Goal: Task Accomplishment & Management: Manage account settings

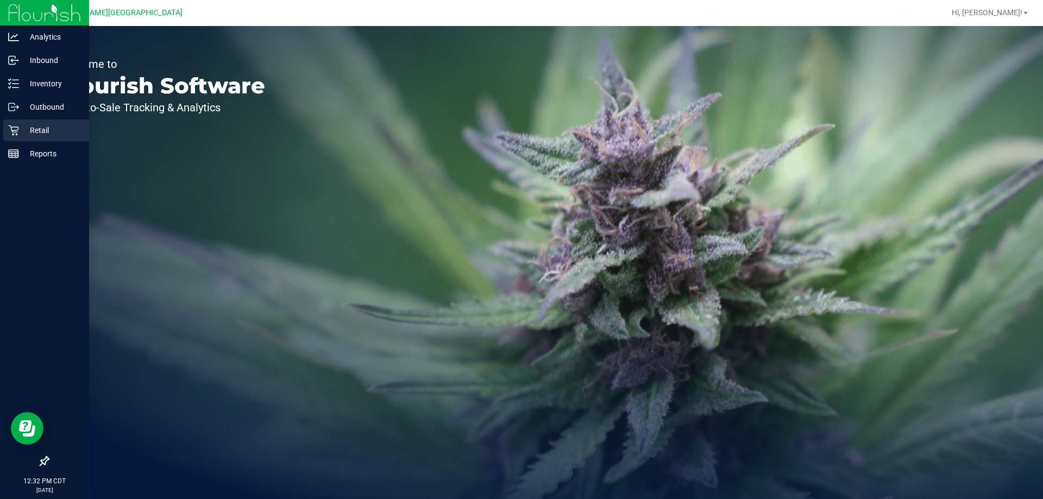
click at [24, 134] on p "Retail" at bounding box center [51, 130] width 65 height 13
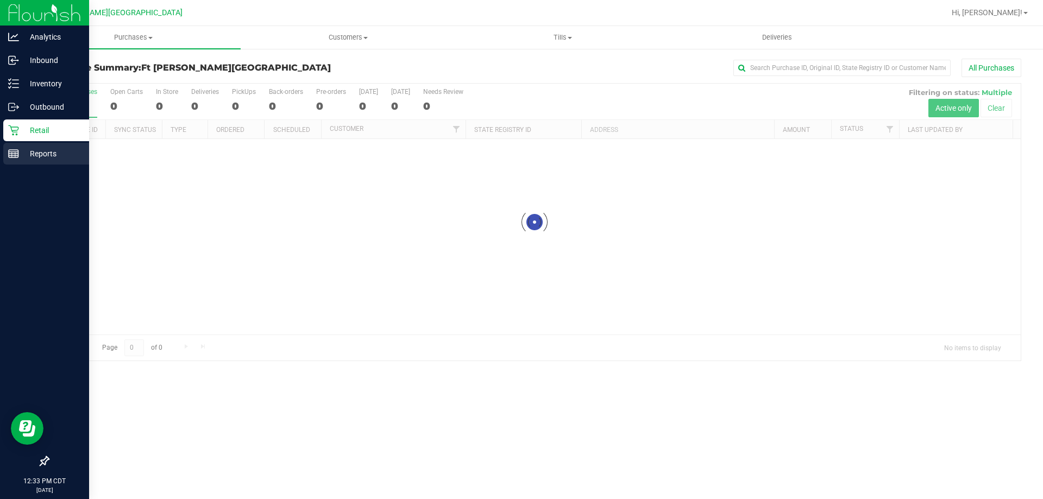
click at [26, 149] on p "Reports" at bounding box center [51, 153] width 65 height 13
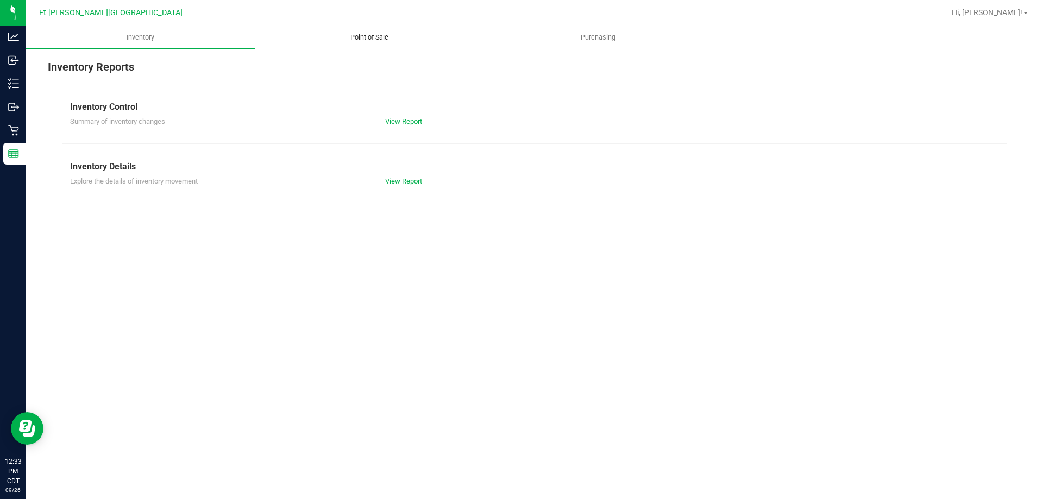
click at [363, 33] on uib-tab-heading "Point of Sale" at bounding box center [369, 38] width 228 height 22
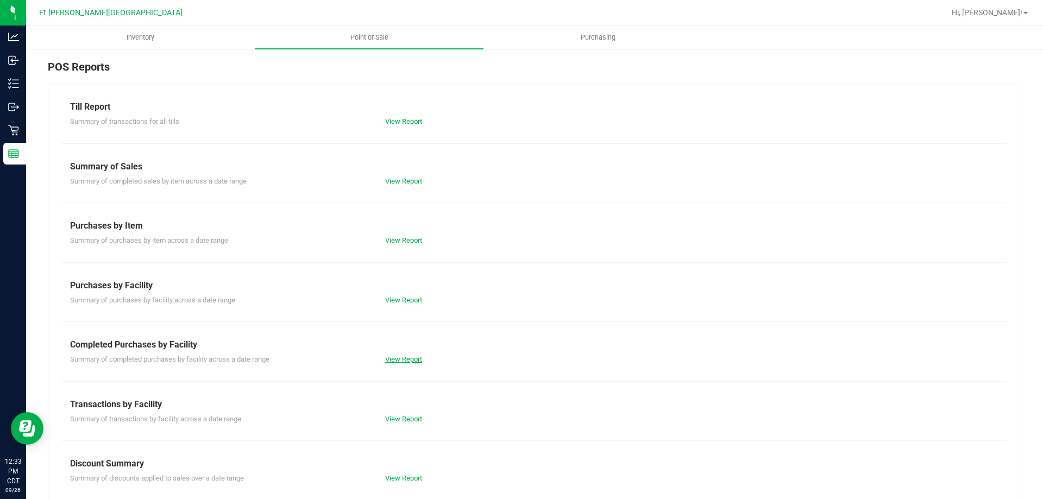
click at [395, 360] on link "View Report" at bounding box center [403, 359] width 37 height 8
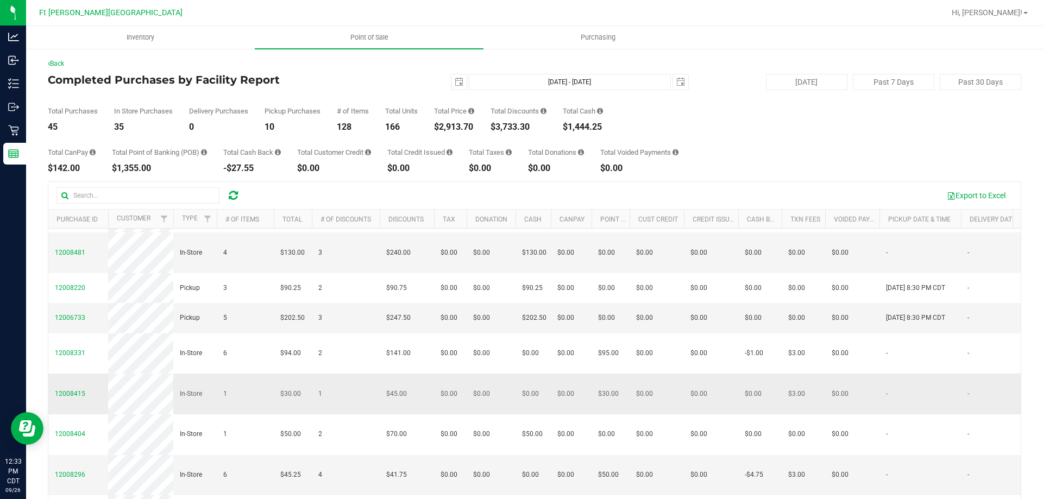
scroll to position [529, 0]
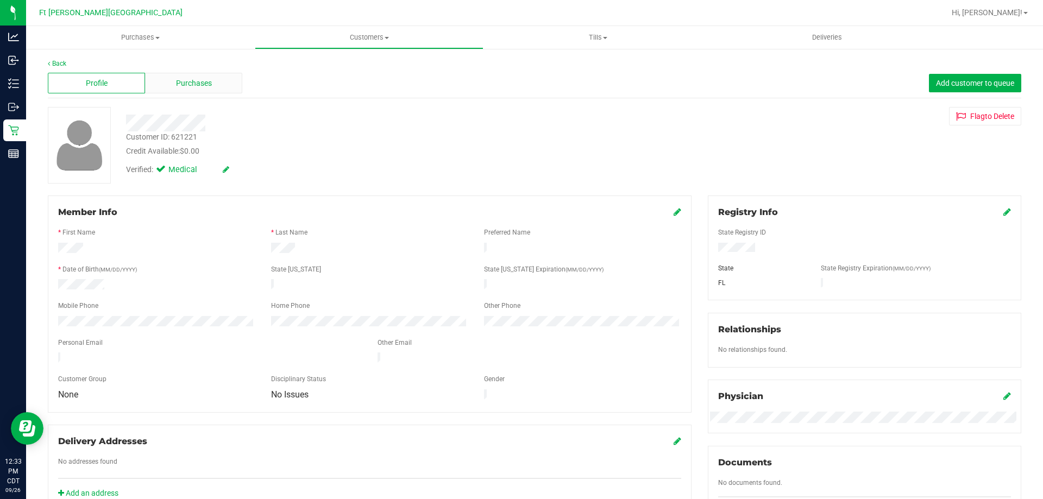
click at [170, 90] on div "Purchases" at bounding box center [193, 83] width 97 height 21
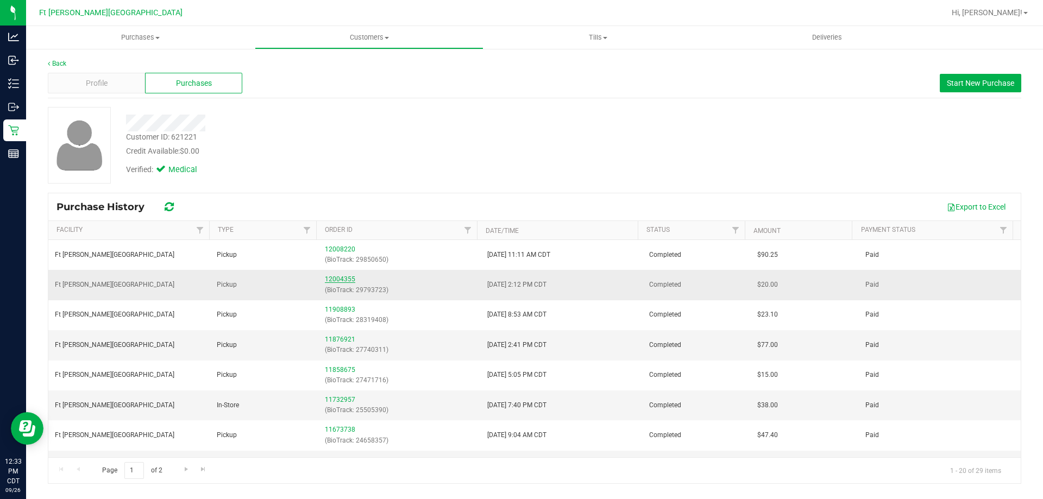
click at [343, 283] on link "12004355" at bounding box center [340, 280] width 30 height 8
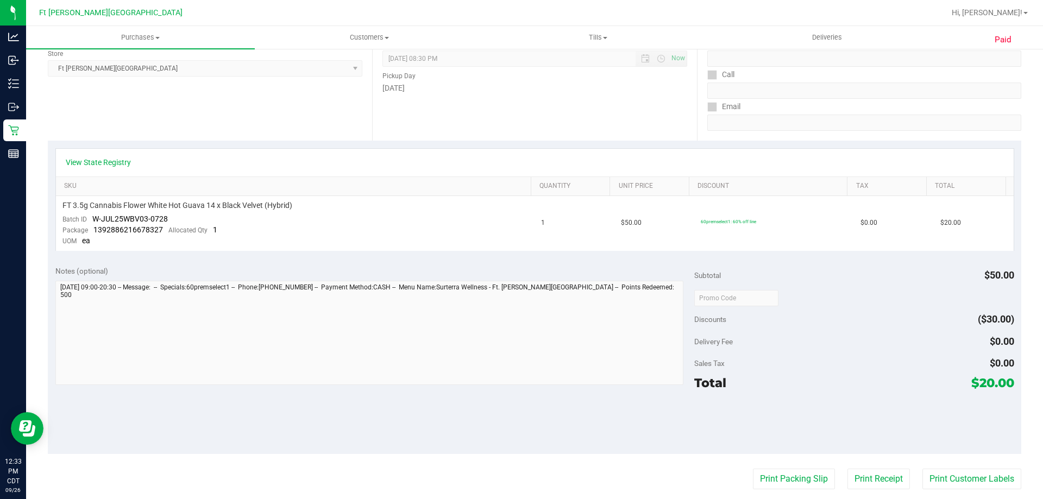
scroll to position [217, 0]
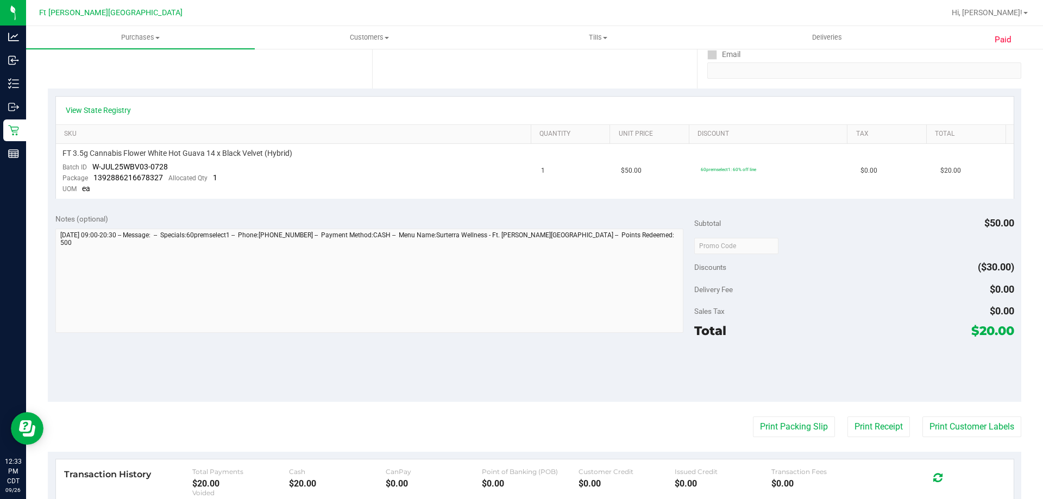
click at [567, 226] on div "Notes (optional)" at bounding box center [375, 275] width 640 height 122
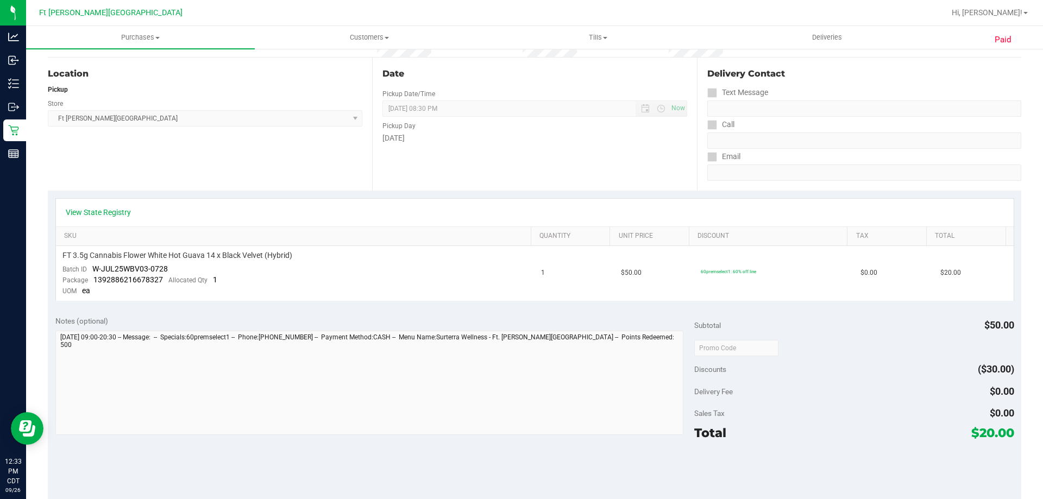
scroll to position [0, 0]
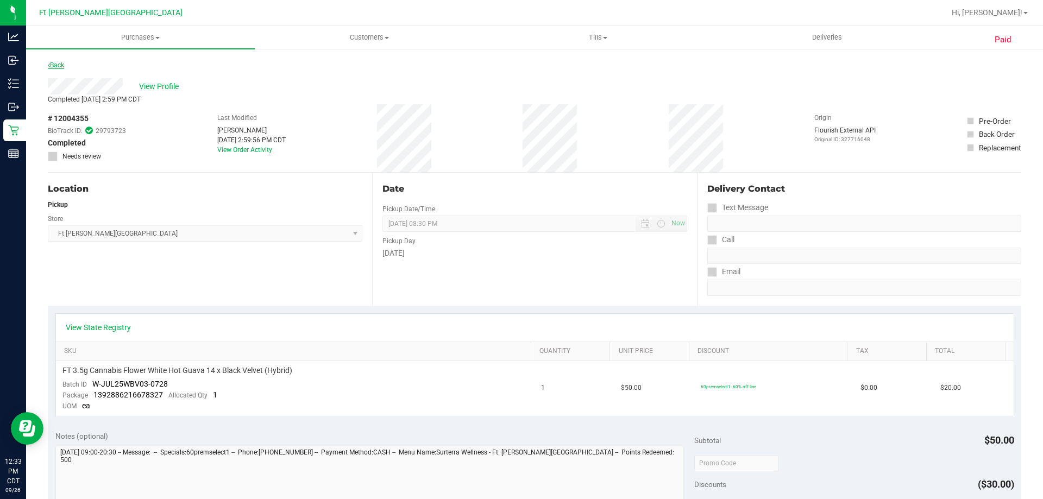
click at [49, 66] on icon at bounding box center [49, 65] width 2 height 7
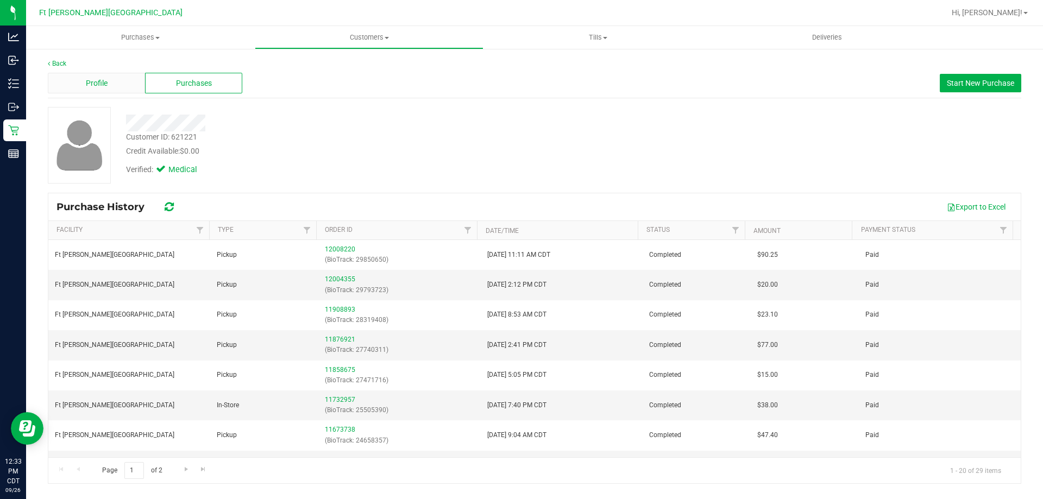
click at [122, 80] on div "Profile" at bounding box center [96, 83] width 97 height 21
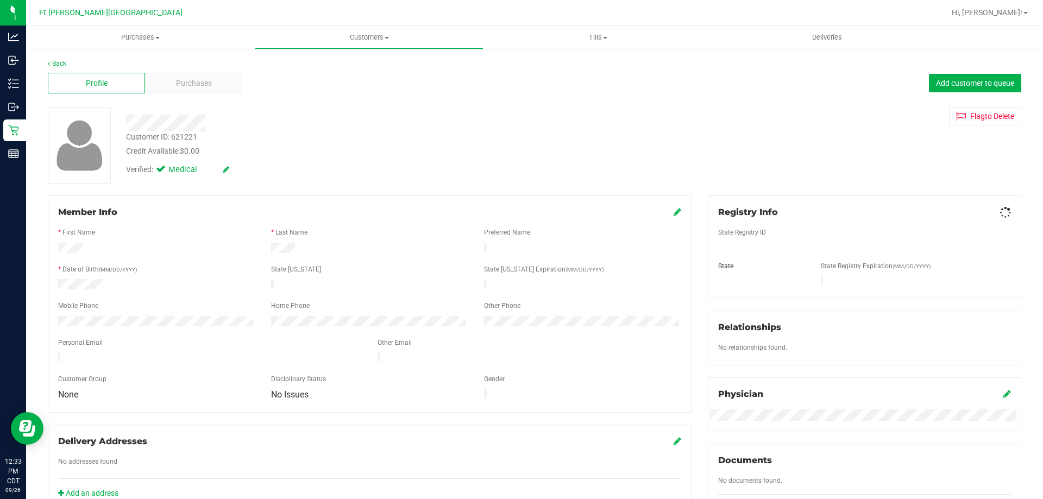
click at [55, 59] on div "Back" at bounding box center [535, 64] width 974 height 10
click at [57, 61] on link "Back" at bounding box center [57, 64] width 18 height 8
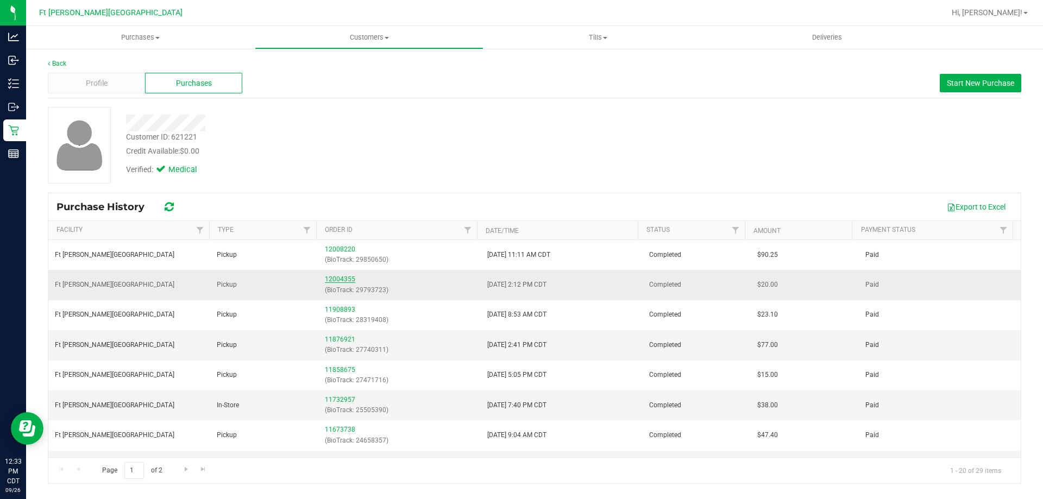
click at [342, 279] on link "12004355" at bounding box center [340, 280] width 30 height 8
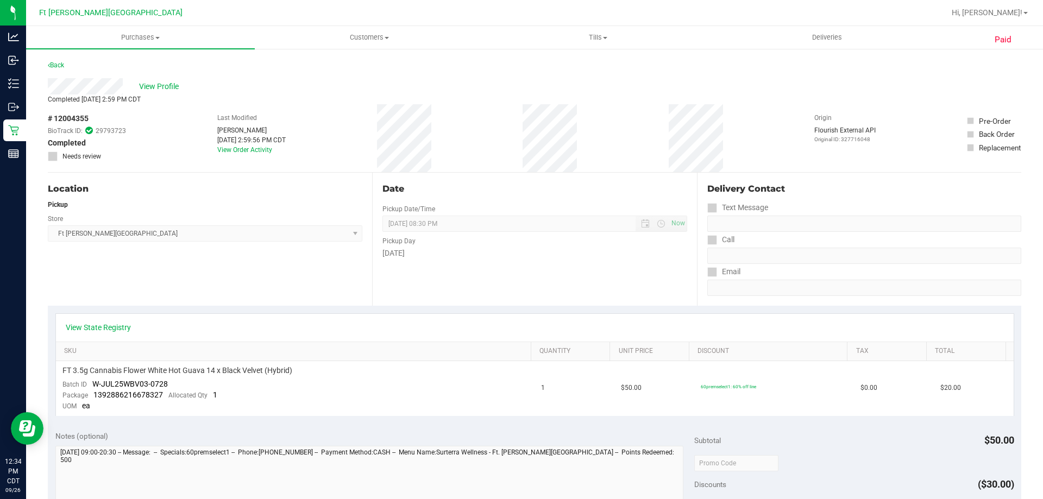
click at [517, 123] on div "# 12004355 BioTrack ID: 29793723 Completed Needs review Last Modified [PERSON_N…" at bounding box center [535, 138] width 974 height 68
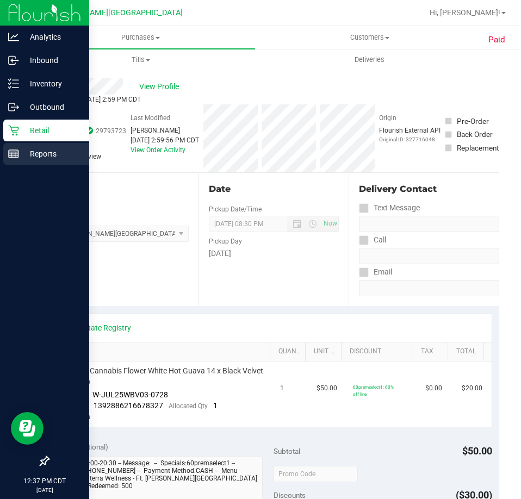
click at [9, 148] on icon at bounding box center [13, 153] width 11 height 11
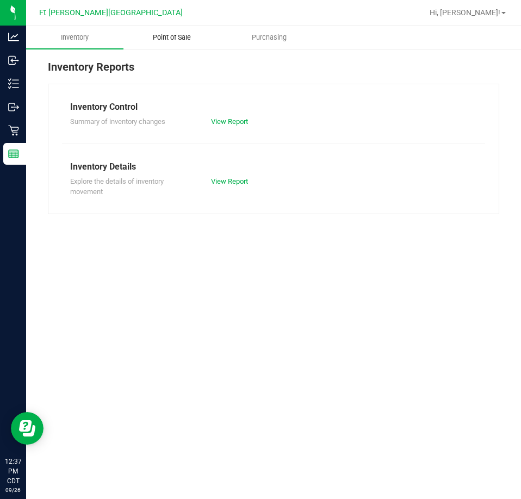
click at [167, 35] on span "Point of Sale" at bounding box center [171, 38] width 67 height 10
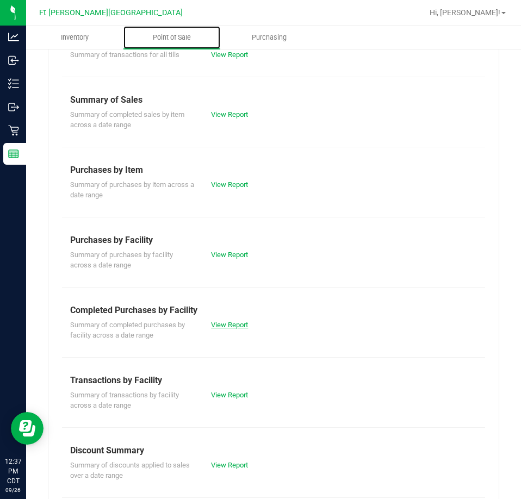
scroll to position [38, 0]
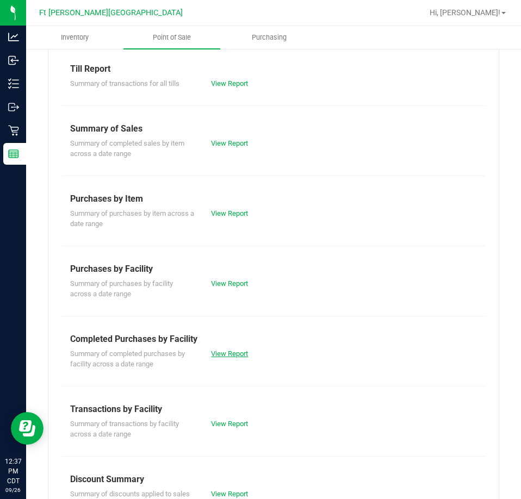
click at [213, 352] on link "View Report" at bounding box center [229, 353] width 37 height 8
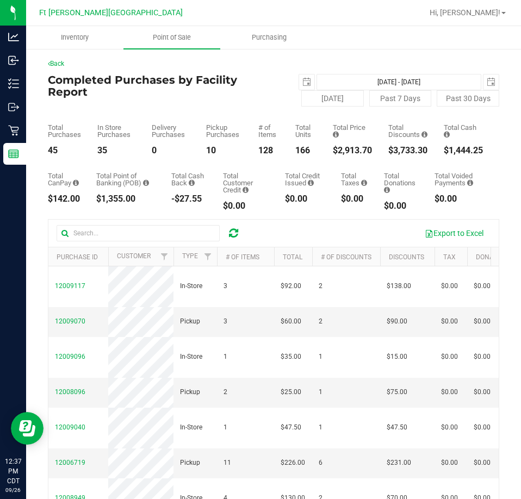
drag, startPoint x: 365, startPoint y: 150, endPoint x: 319, endPoint y: 154, distance: 45.9
click at [319, 154] on div "Total Purchases 45 In Store Purchases 35 Delivery Purchases 0 Pickup Purchases …" at bounding box center [273, 131] width 451 height 48
click at [331, 161] on div "Total CanPay $142.00 Total Point of Banking (POB) $1,355.00 Total Cash Back -$2…" at bounding box center [273, 182] width 451 height 55
drag, startPoint x: 364, startPoint y: 152, endPoint x: 306, endPoint y: 153, distance: 57.6
click at [306, 153] on div "Total Purchases 45 In Store Purchases 35 Delivery Purchases 0 Pickup Purchases …" at bounding box center [273, 131] width 451 height 48
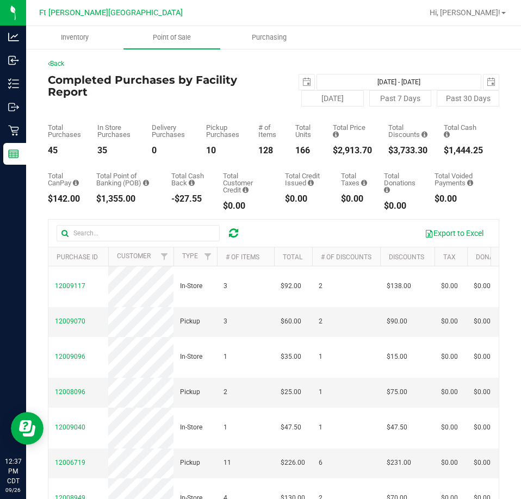
click at [333, 155] on div "$2,913.70" at bounding box center [352, 150] width 39 height 9
drag, startPoint x: 58, startPoint y: 149, endPoint x: 33, endPoint y: 149, distance: 25.5
click at [32, 150] on div "Back Completed Purchases by Facility Report [DATE] [DATE] - [DATE] [DATE] [DATE…" at bounding box center [273, 334] width 494 height 572
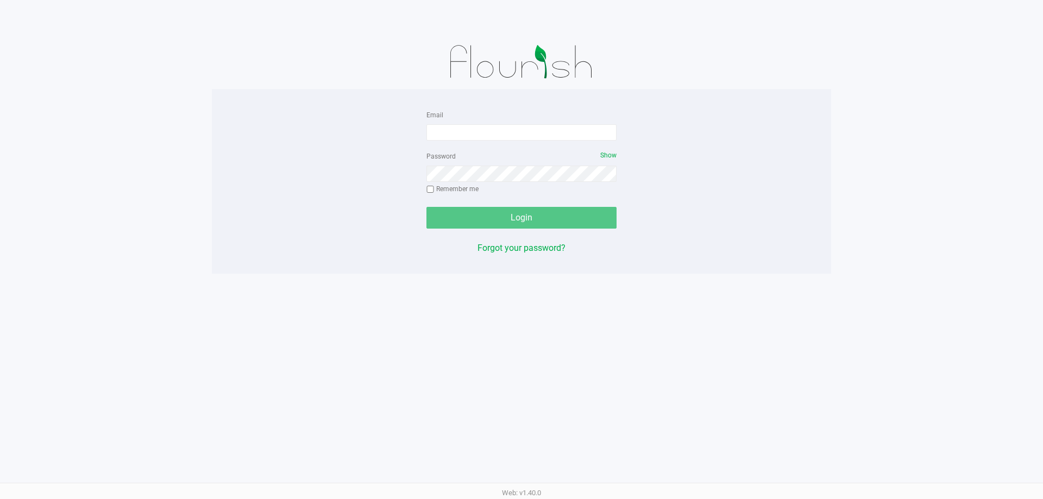
click at [522, 145] on form "Email Password Show Remember me Login" at bounding box center [522, 168] width 190 height 121
click at [517, 135] on input "Email" at bounding box center [522, 132] width 190 height 16
type input "kvasko@liveparallel.com"
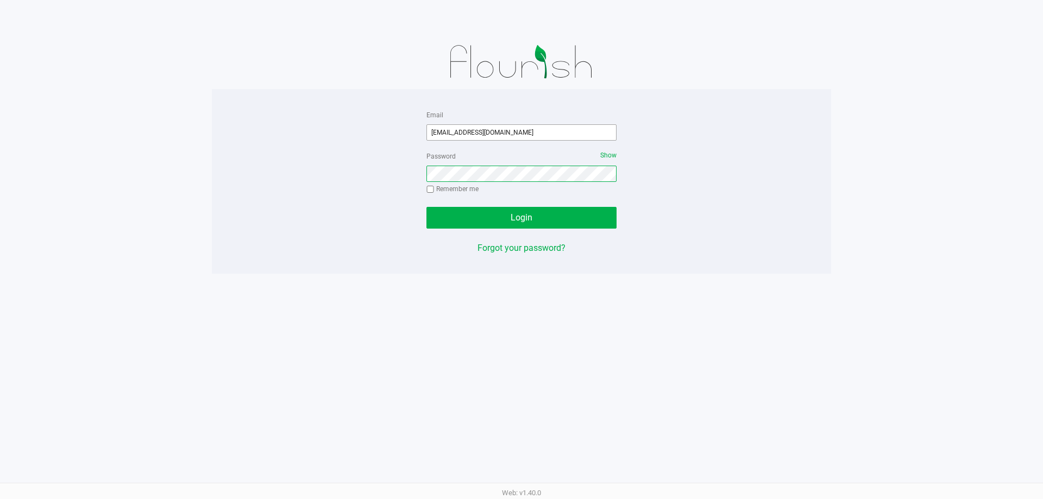
click at [427, 207] on button "Login" at bounding box center [522, 218] width 190 height 22
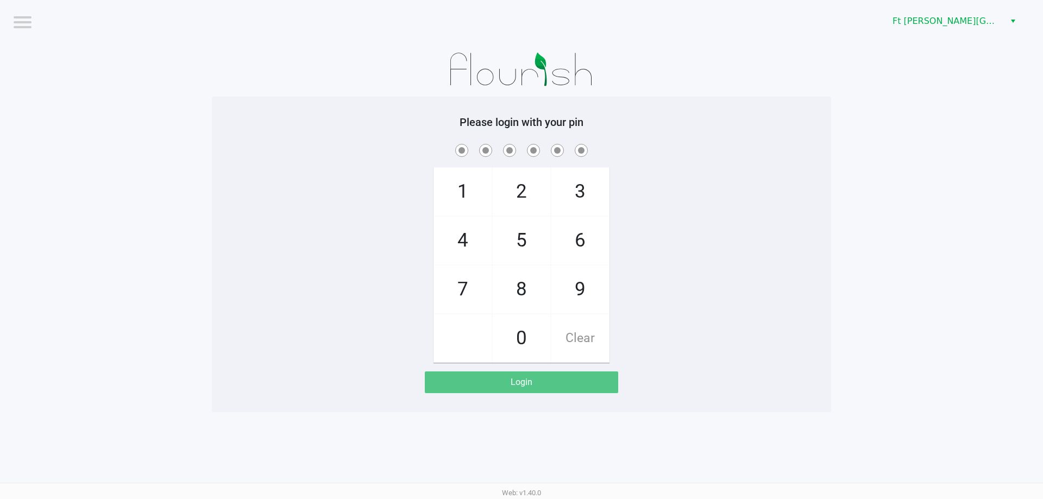
click at [916, 279] on app-pos-login-wrapper "Logout Ft Walton Beach WC Please login with your pin 1 4 7 2 5 8 0 3 6 9 Clear …" at bounding box center [521, 206] width 1043 height 412
checkbox input "true"
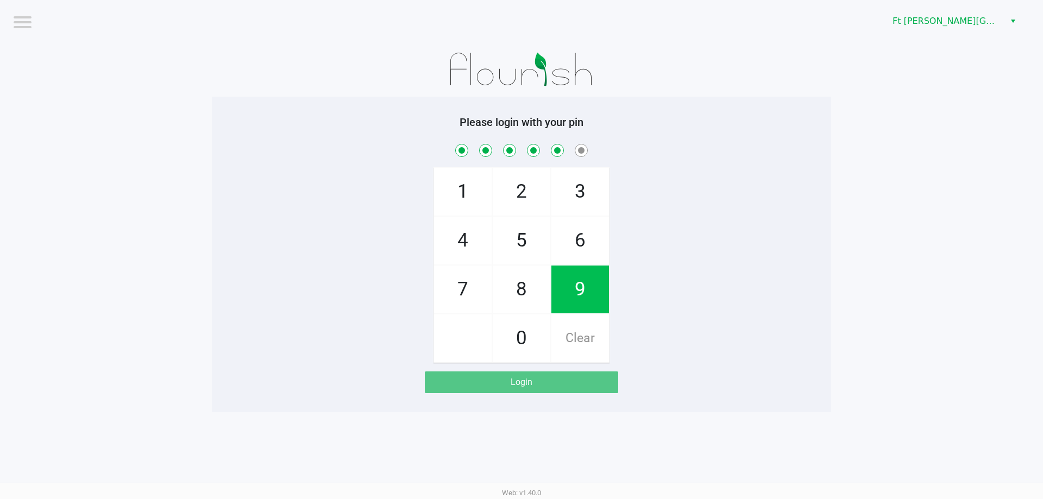
checkbox input "true"
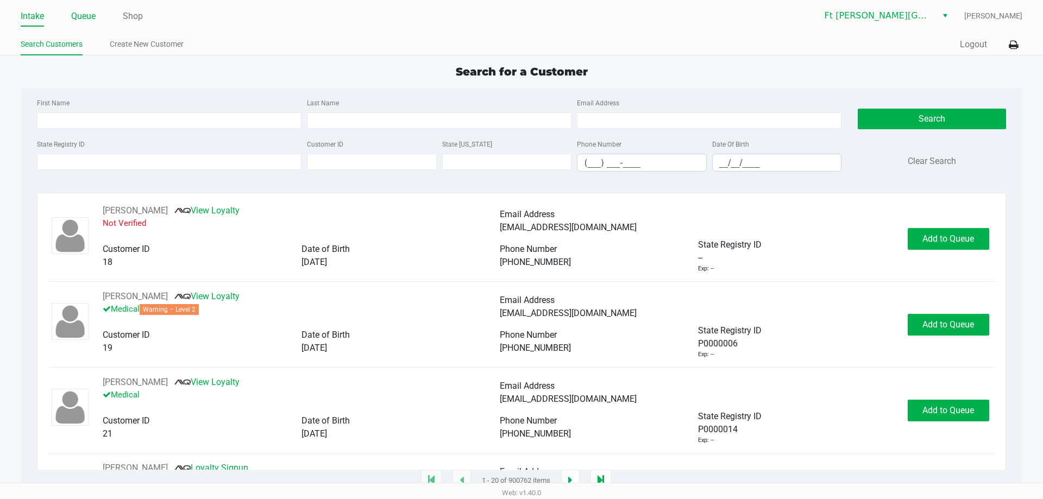
click at [79, 16] on link "Queue" at bounding box center [83, 16] width 24 height 15
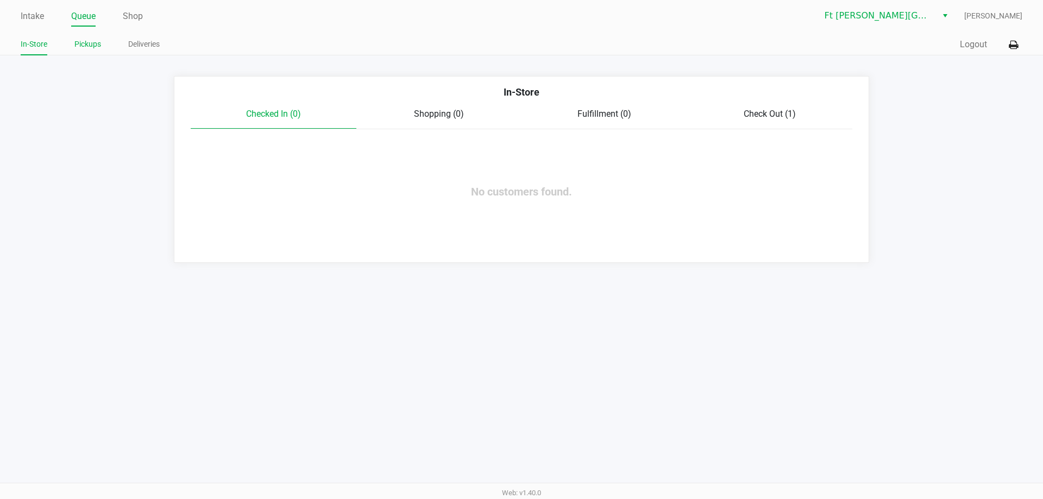
click at [92, 47] on link "Pickups" at bounding box center [87, 44] width 27 height 14
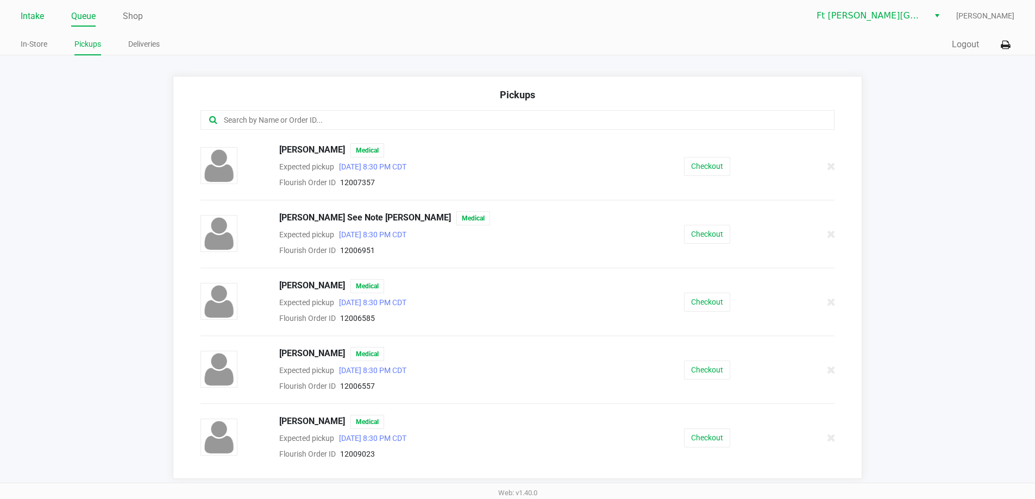
click at [33, 9] on link "Intake" at bounding box center [32, 16] width 23 height 15
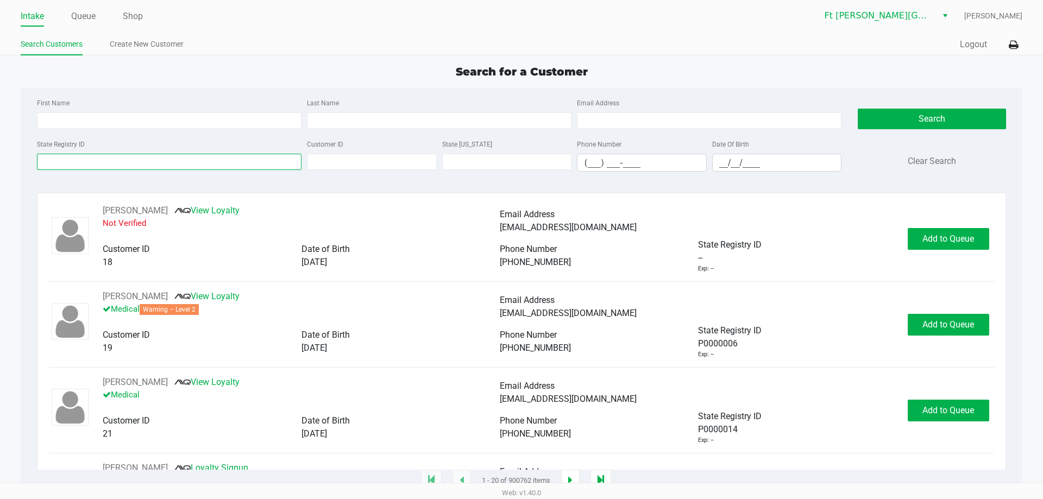
click at [122, 166] on input "State Registry ID" at bounding box center [169, 162] width 265 height 16
paste input "P5TM1111"
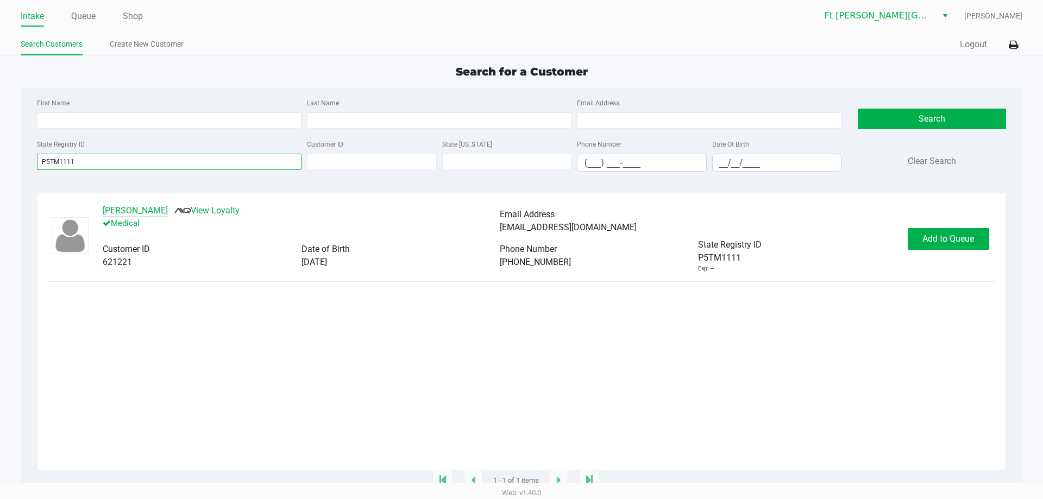
type input "P5TM1111"
click at [128, 211] on button "Elyssa Lange" at bounding box center [135, 210] width 65 height 13
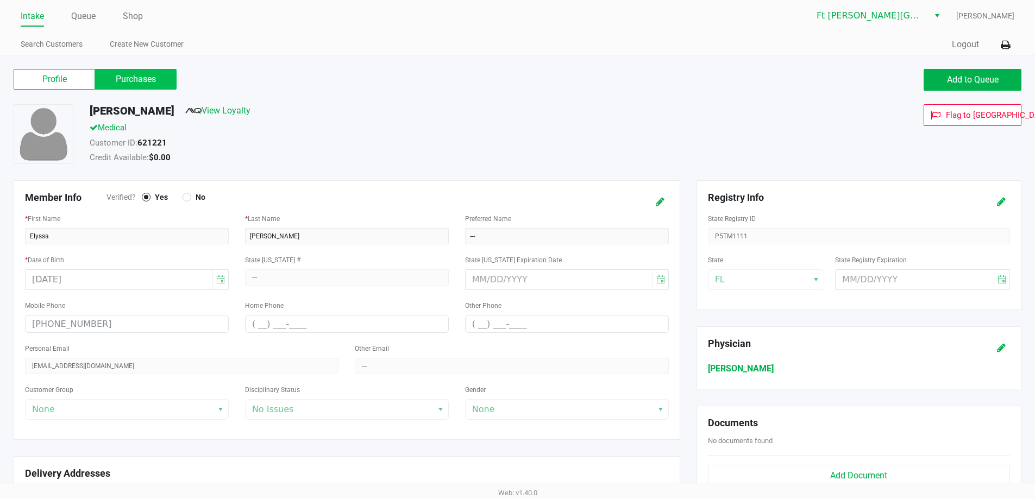
click at [117, 73] on label "Purchases" at bounding box center [136, 79] width 82 height 21
click at [0, 0] on 1 "Purchases" at bounding box center [0, 0] width 0 height 0
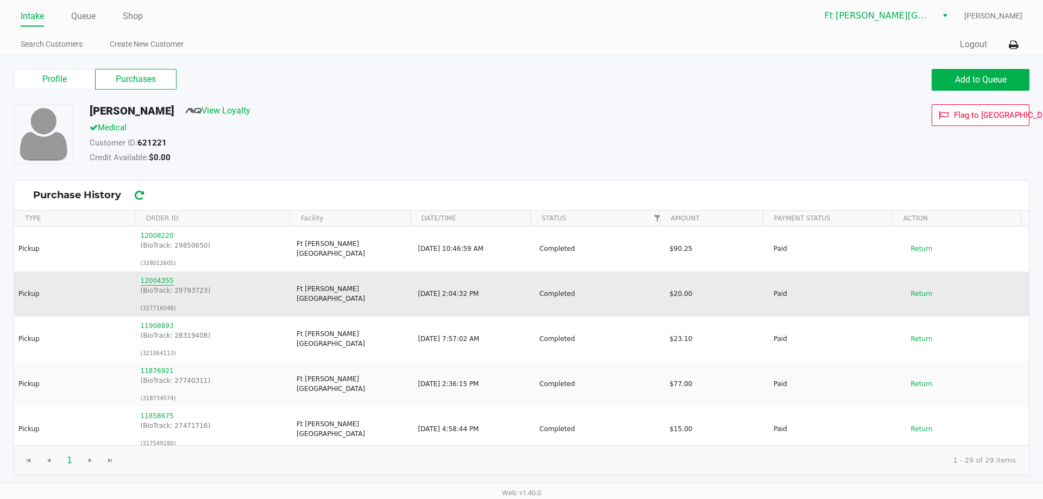
click at [164, 279] on button "12004355" at bounding box center [157, 281] width 33 height 10
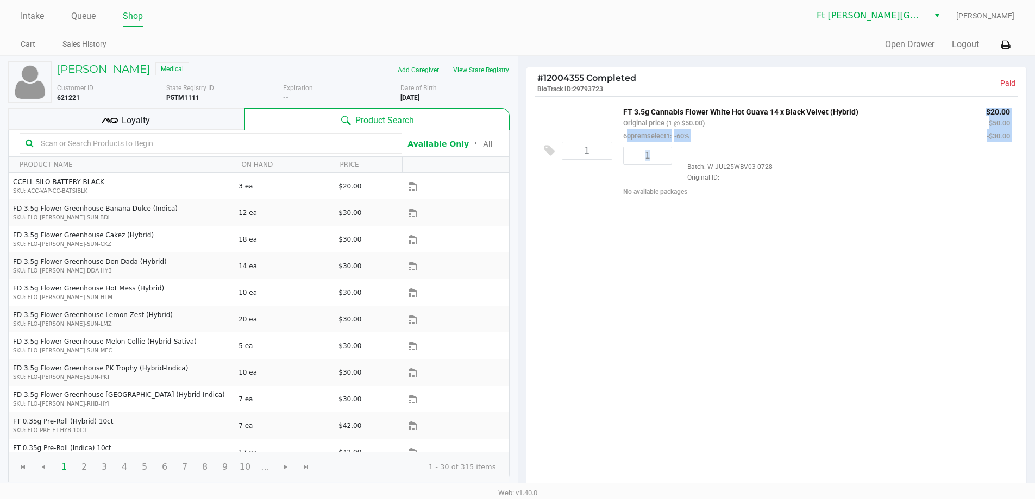
drag, startPoint x: 694, startPoint y: 144, endPoint x: 665, endPoint y: 141, distance: 28.9
click at [611, 133] on div "1 FT 3.5g Cannabis Flower White Hot Guava 14 x Black Velvet (Hybrid) Original p…" at bounding box center [777, 150] width 484 height 109
click at [732, 149] on div "1392886216678327" at bounding box center [813, 157] width 267 height 21
drag, startPoint x: 707, startPoint y: 135, endPoint x: 681, endPoint y: 129, distance: 26.8
click at [608, 123] on div "1 FT 3.5g Cannabis Flower White Hot Guava 14 x Black Velvet (Hybrid) Original p…" at bounding box center [777, 147] width 484 height 102
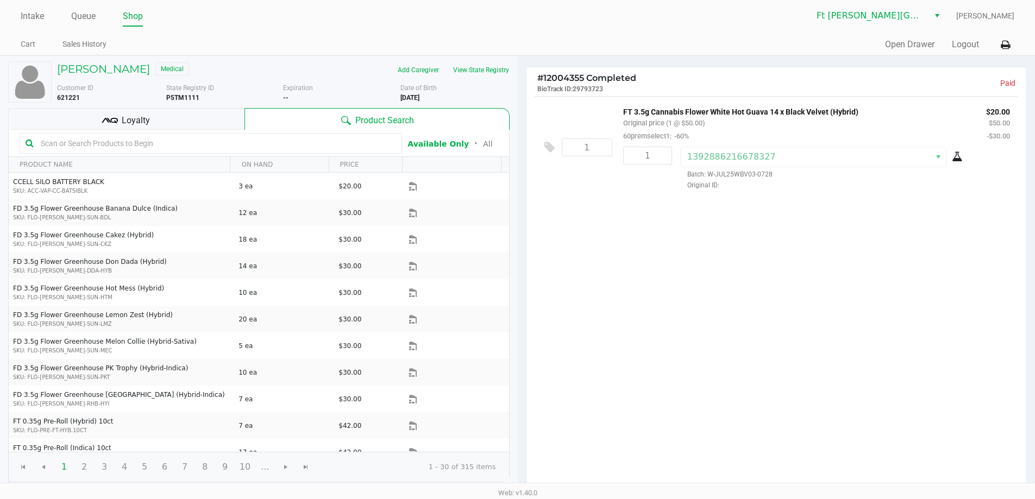
click at [711, 241] on div "1 FT 3.5g Cannabis Flower White Hot Guava 14 x Black Velvet (Hybrid) Original p…" at bounding box center [777, 293] width 500 height 395
drag, startPoint x: 697, startPoint y: 131, endPoint x: 593, endPoint y: 124, distance: 103.5
click at [593, 124] on div "1 FT 3.5g Cannabis Flower White Hot Guava 14 x Black Velvet (Hybrid) Original p…" at bounding box center [777, 147] width 484 height 102
click at [654, 265] on div "1 FT 3.5g Cannabis Flower White Hot Guava 14 x Black Velvet (Hybrid) Original p…" at bounding box center [777, 293] width 500 height 395
click at [98, 74] on h5 "Elyssa Lange" at bounding box center [103, 68] width 93 height 13
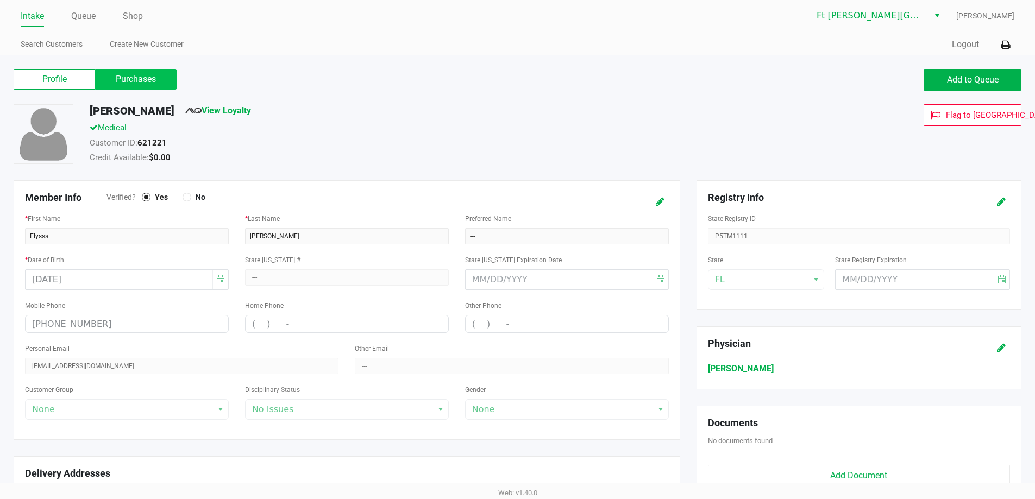
click at [129, 78] on label "Purchases" at bounding box center [136, 79] width 82 height 21
click at [0, 0] on 1 "Purchases" at bounding box center [0, 0] width 0 height 0
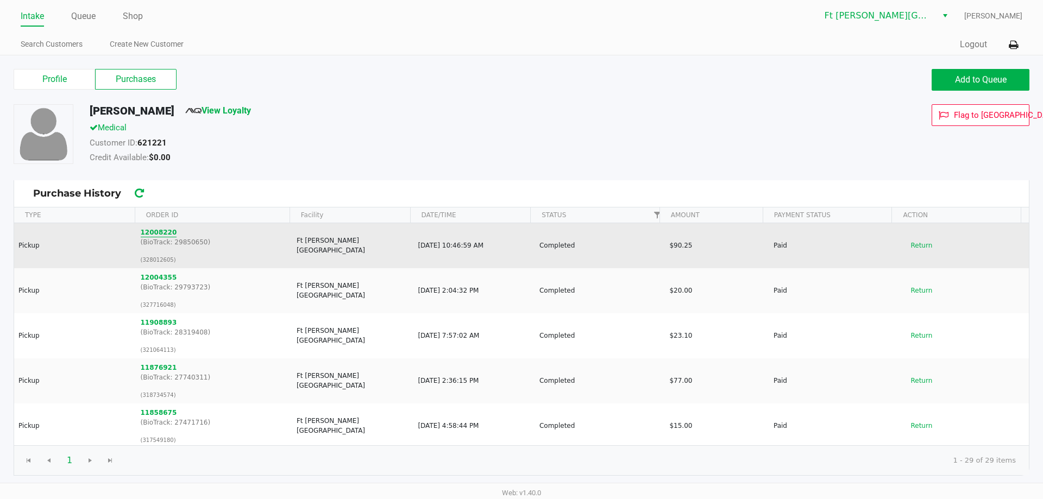
click at [161, 230] on button "12008220" at bounding box center [159, 233] width 36 height 10
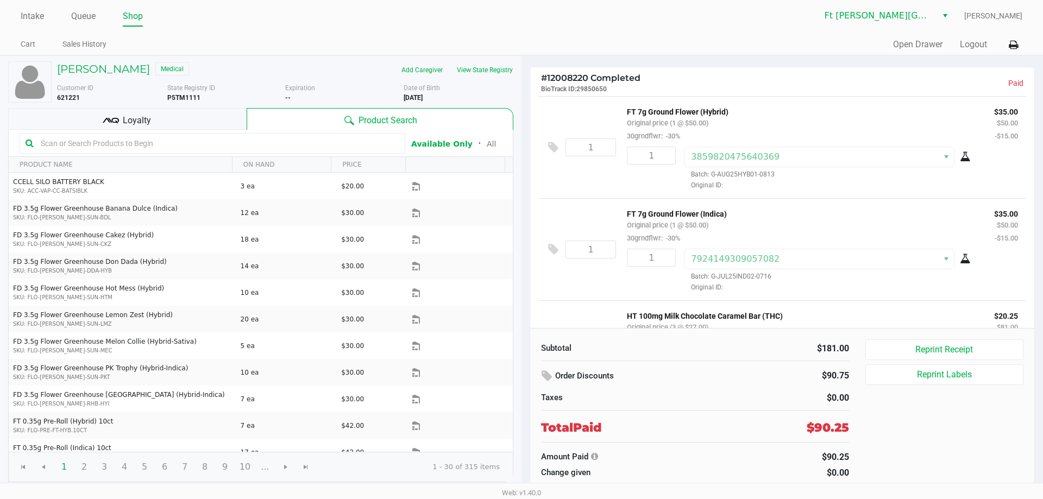
click at [115, 76] on div "Elyssa Lange Medical" at bounding box center [167, 69] width 236 height 17
click at [112, 68] on h5 "Elyssa Lange" at bounding box center [103, 68] width 93 height 13
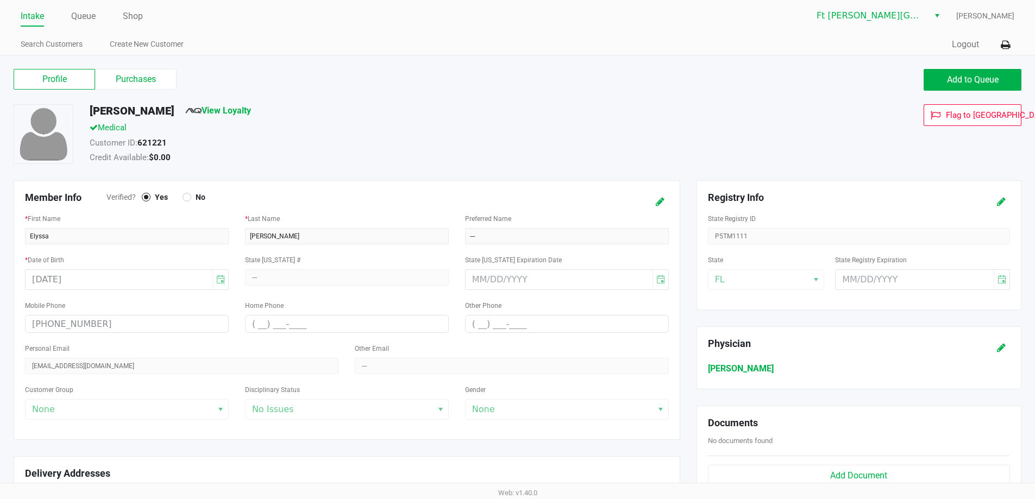
drag, startPoint x: 394, startPoint y: 151, endPoint x: 396, endPoint y: 139, distance: 11.6
click at [394, 149] on div "Customer ID: 621221" at bounding box center [398, 144] width 632 height 15
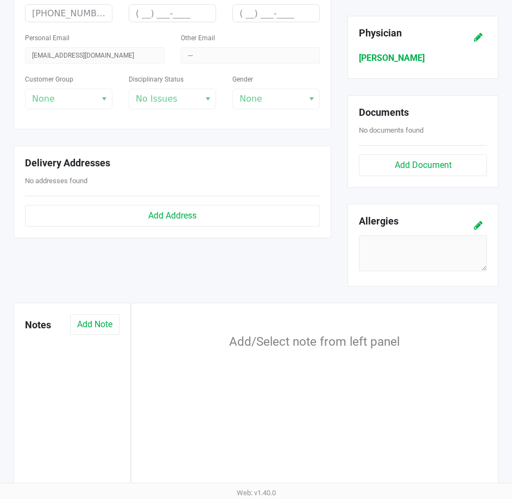
scroll to position [328, 0]
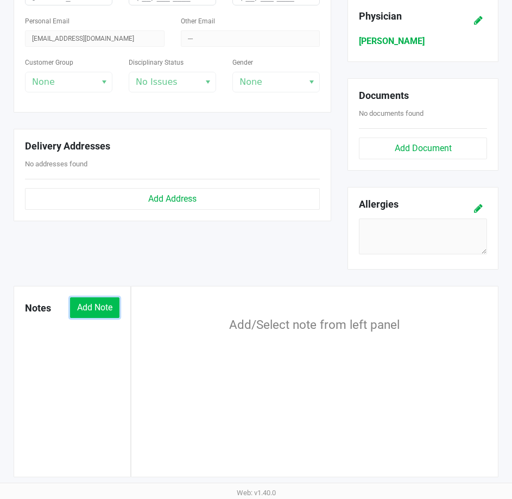
click at [102, 310] on button "Add Note" at bounding box center [94, 307] width 49 height 21
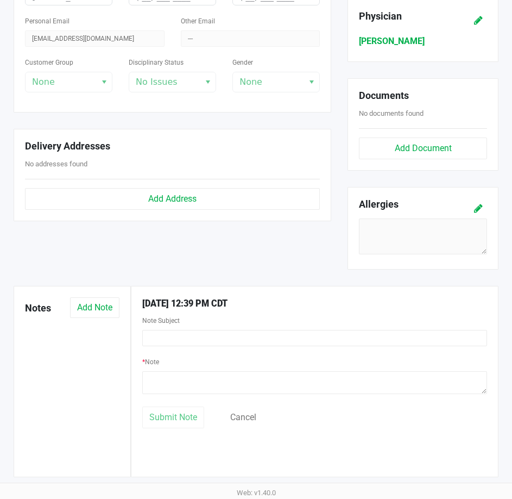
click at [185, 301] on span "9/26/2025 12:39 PM CDT" at bounding box center [184, 303] width 85 height 10
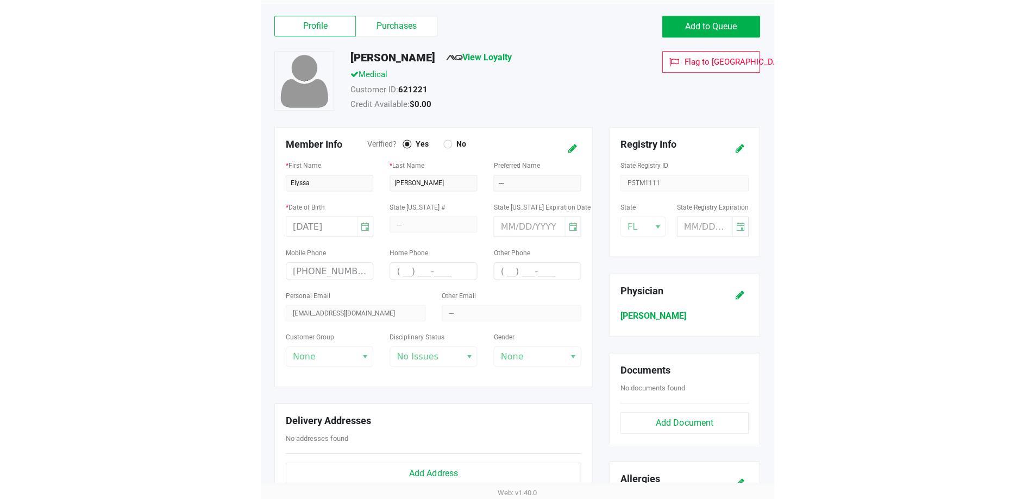
scroll to position [0, 0]
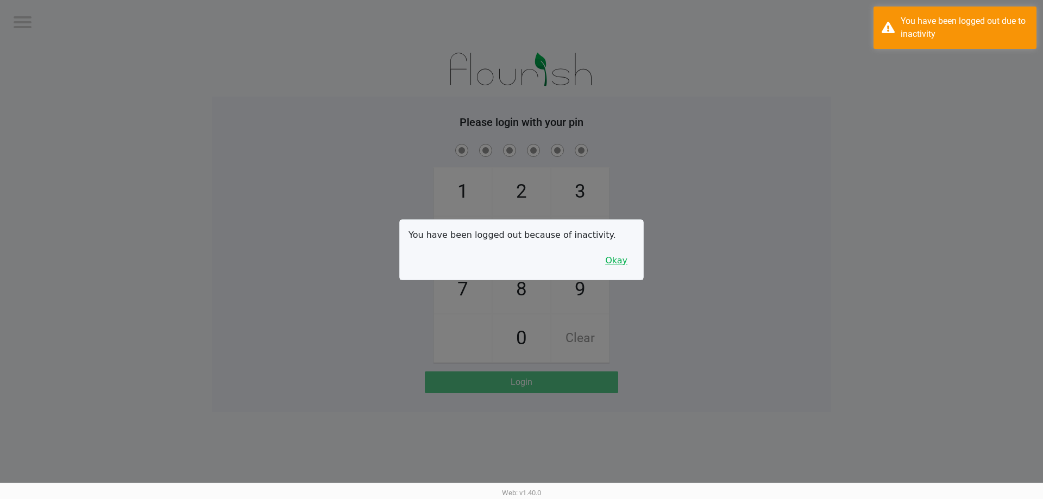
click at [621, 258] on button "Okay" at bounding box center [616, 261] width 36 height 21
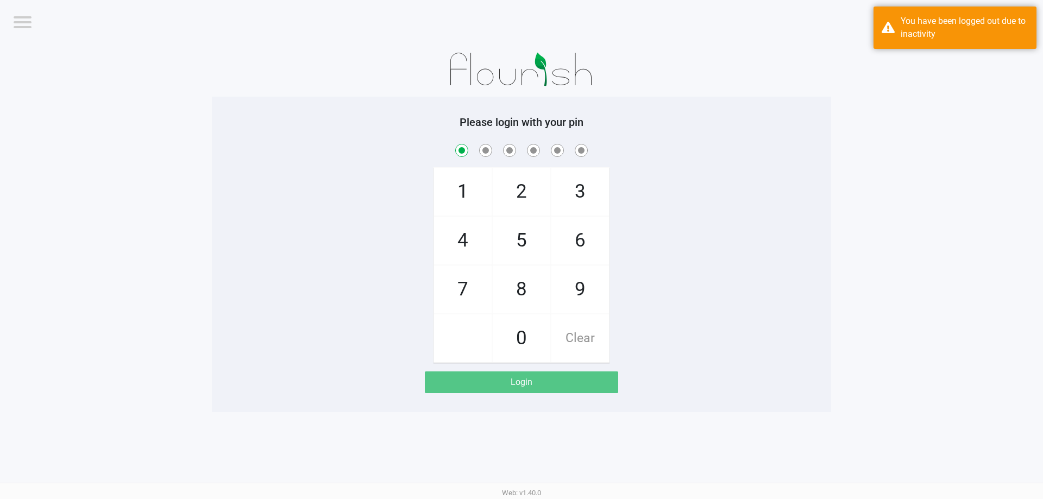
checkbox input "true"
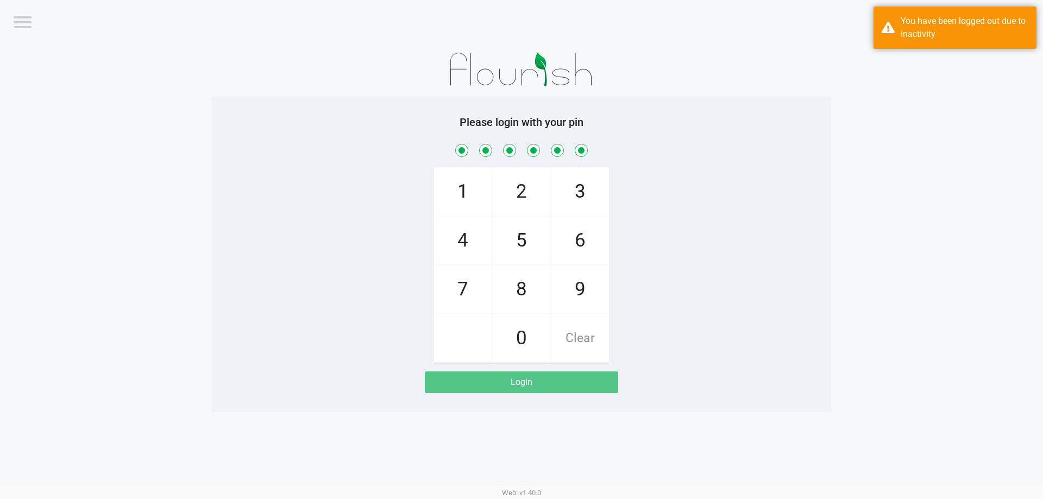
checkbox input "true"
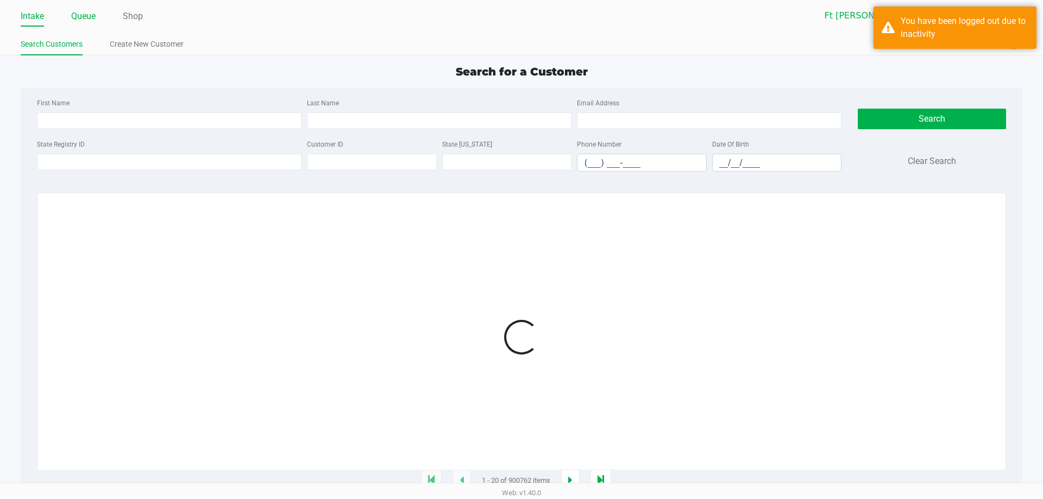
click at [76, 22] on link "Queue" at bounding box center [83, 16] width 24 height 15
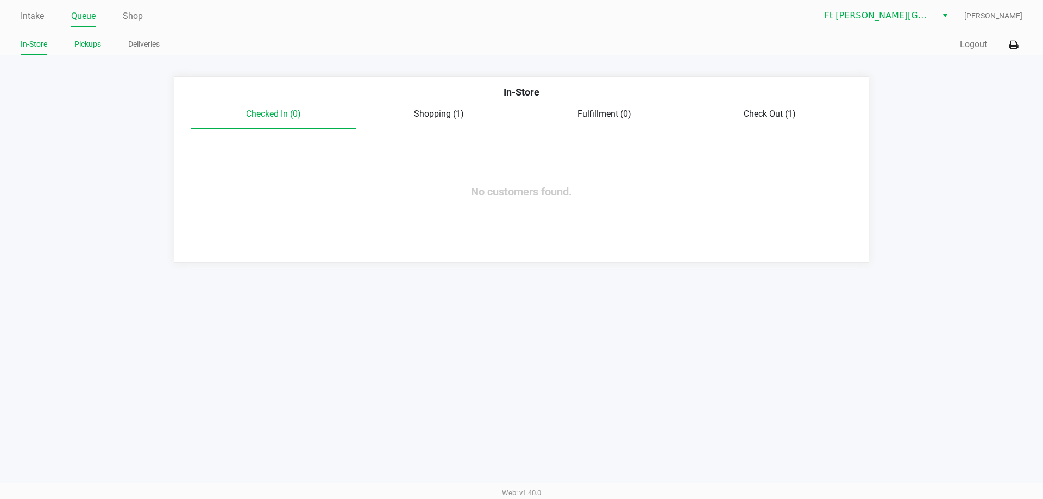
click at [78, 39] on link "Pickups" at bounding box center [87, 44] width 27 height 14
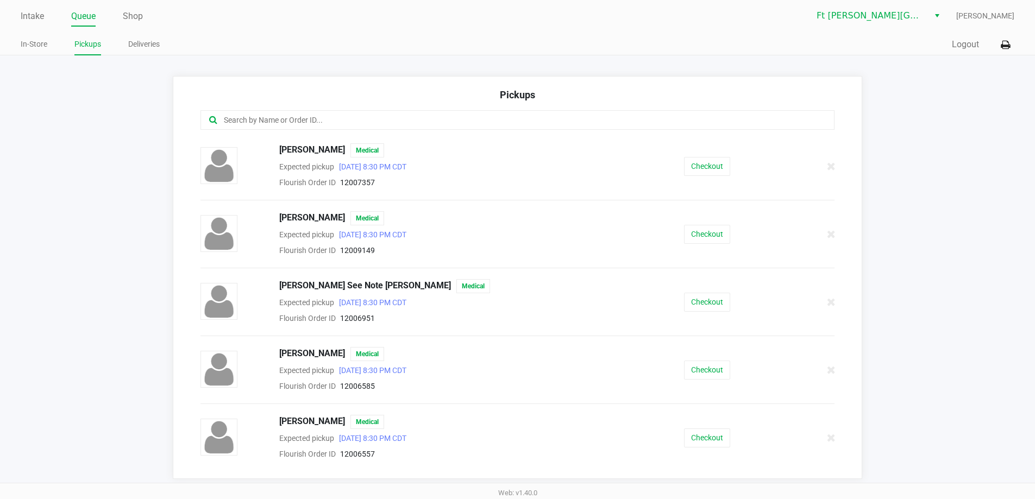
drag, startPoint x: 81, startPoint y: 16, endPoint x: 223, endPoint y: 70, distance: 151.5
click at [84, 17] on link "Queue" at bounding box center [83, 16] width 24 height 15
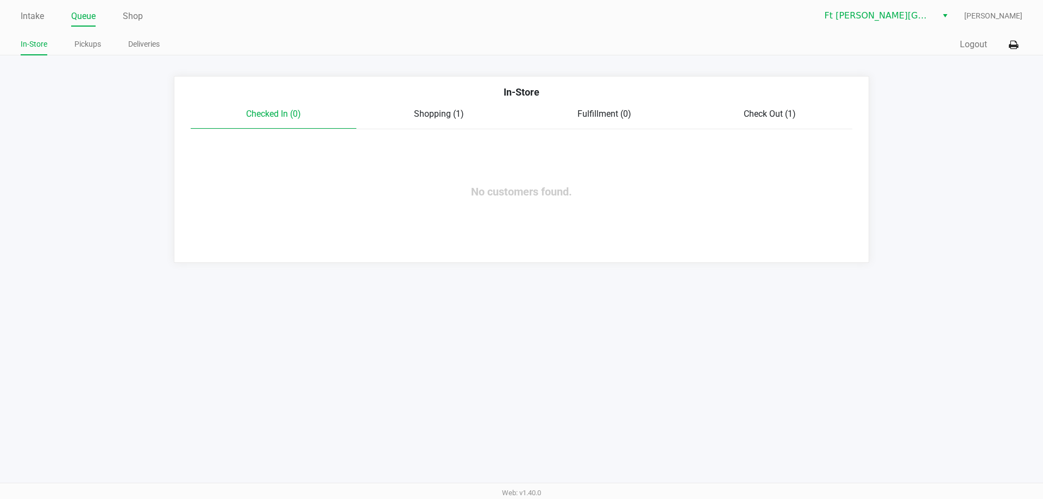
click at [443, 120] on div "Shopping (1)" at bounding box center [439, 114] width 166 height 13
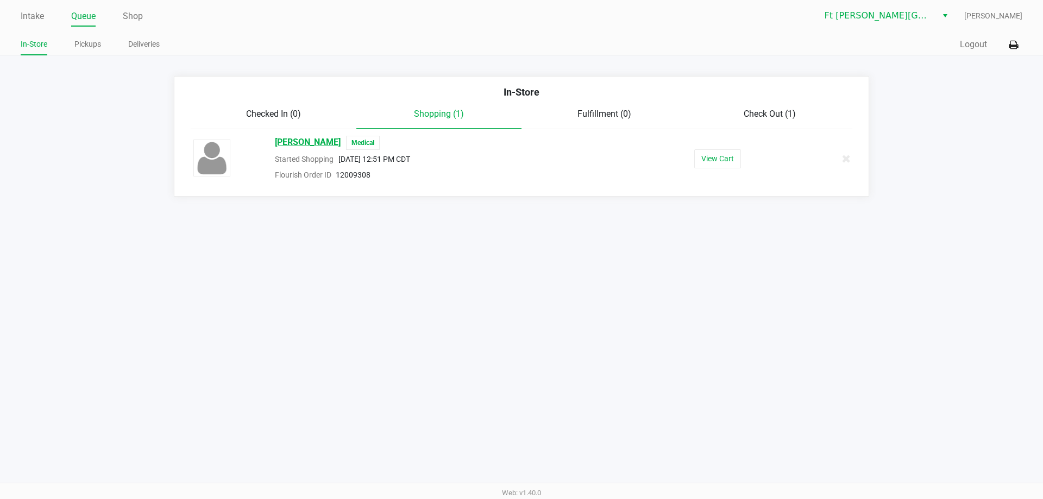
click at [324, 143] on span "SHIRLEY KOLPACK" at bounding box center [308, 143] width 66 height 14
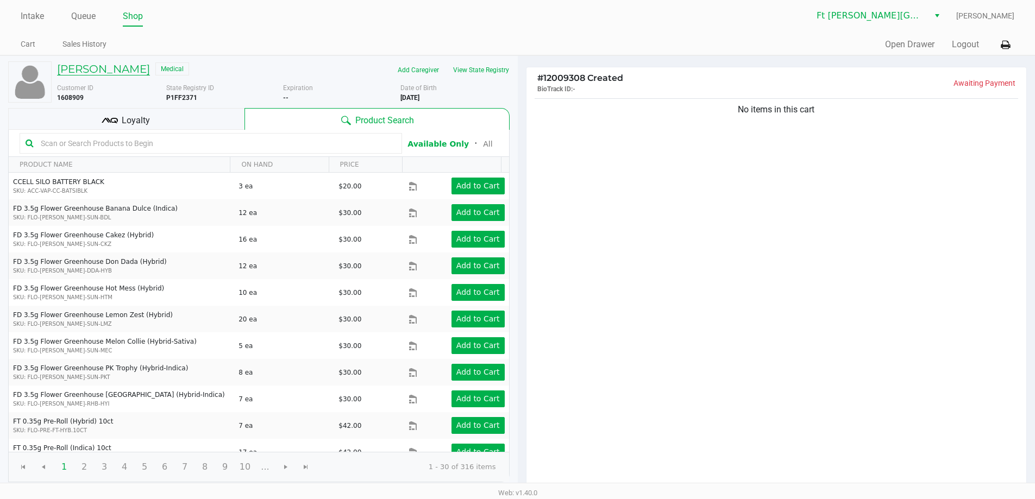
click at [98, 66] on h5 "SHIRLEY KOLPACK" at bounding box center [103, 68] width 93 height 13
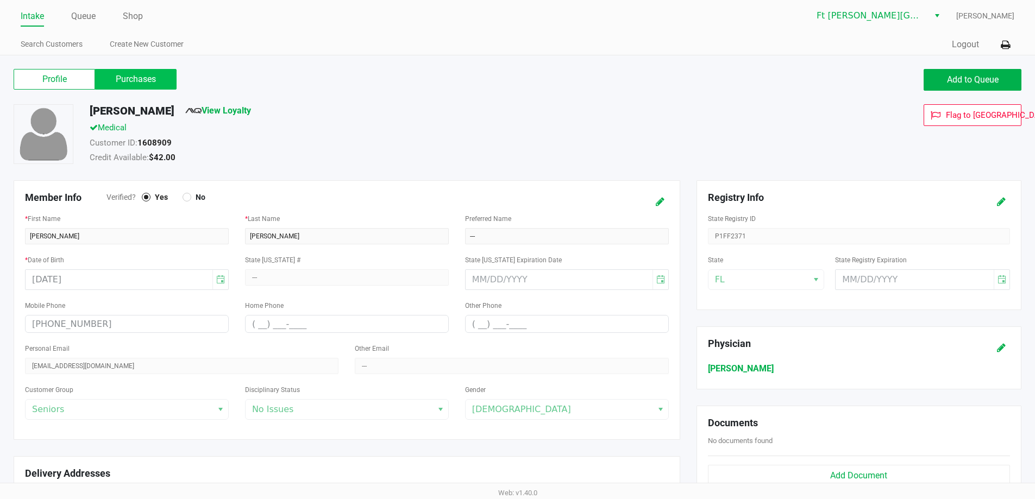
click at [139, 78] on label "Purchases" at bounding box center [136, 79] width 82 height 21
click at [0, 0] on 1 "Purchases" at bounding box center [0, 0] width 0 height 0
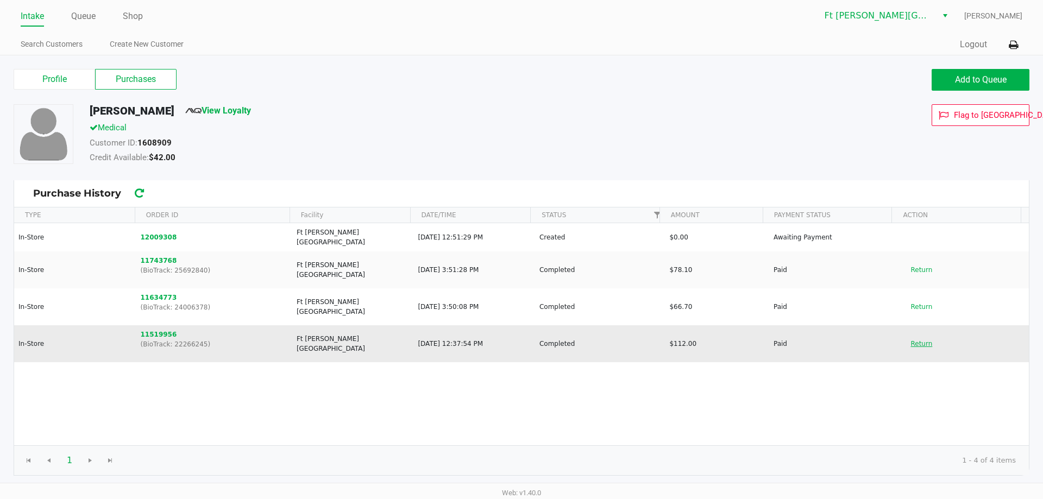
click at [913, 338] on button "Return" at bounding box center [922, 343] width 36 height 17
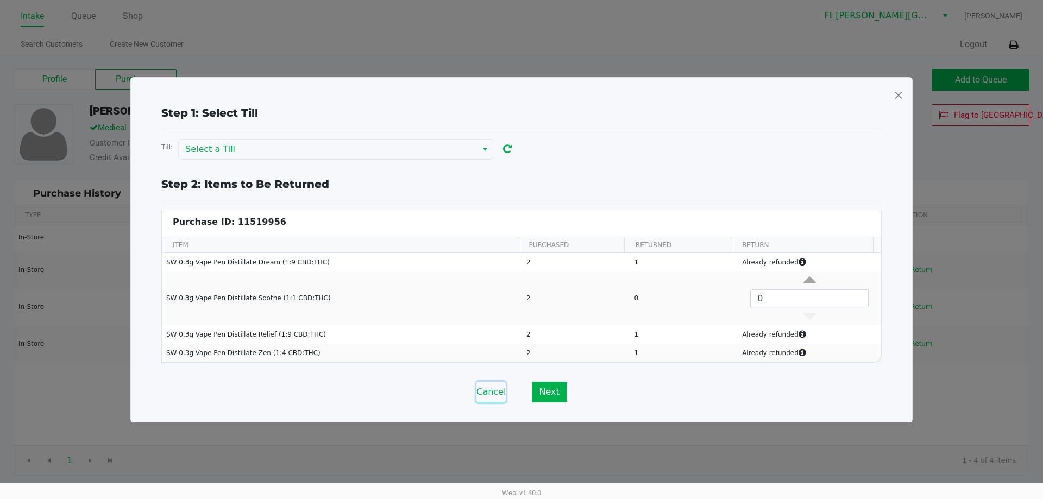
click at [489, 393] on button "Cancel" at bounding box center [491, 392] width 29 height 21
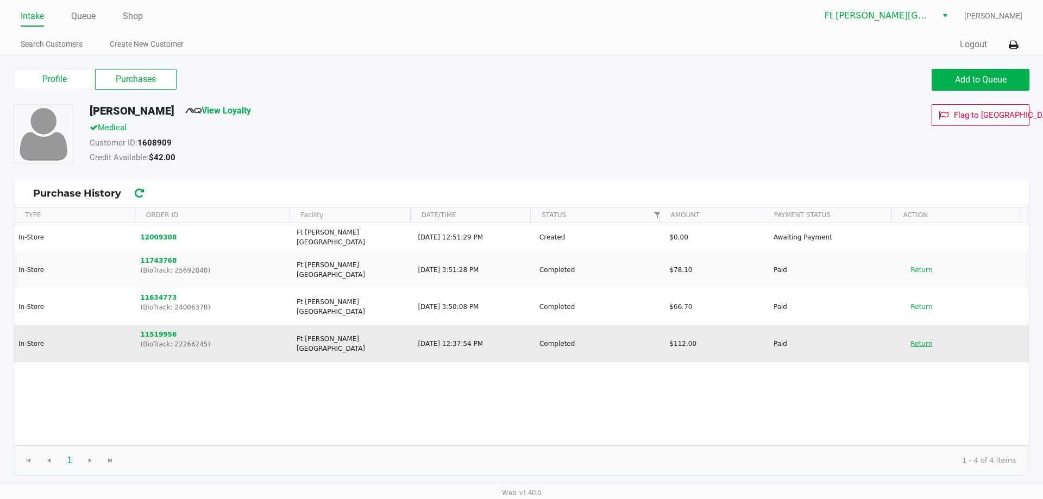
click at [918, 337] on button "Return" at bounding box center [922, 343] width 36 height 17
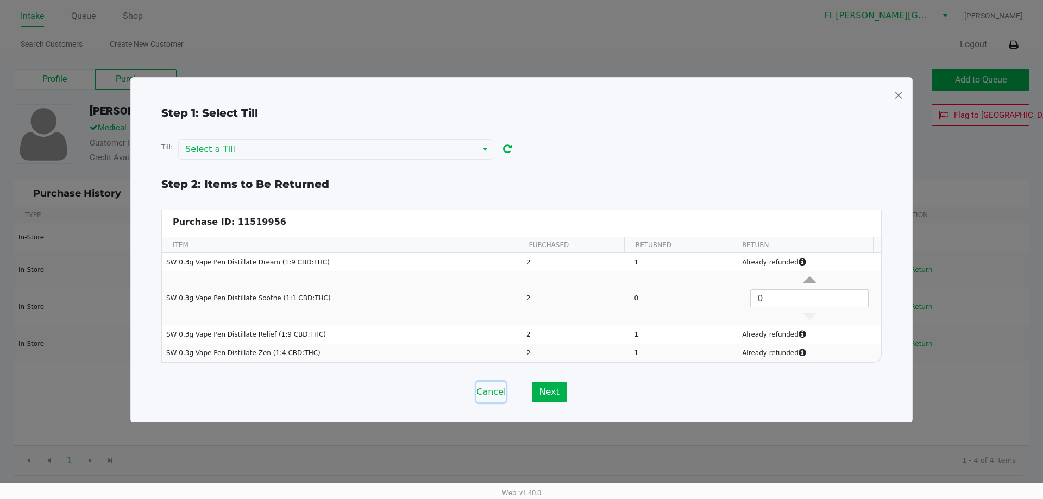
click at [494, 390] on button "Cancel" at bounding box center [491, 392] width 29 height 21
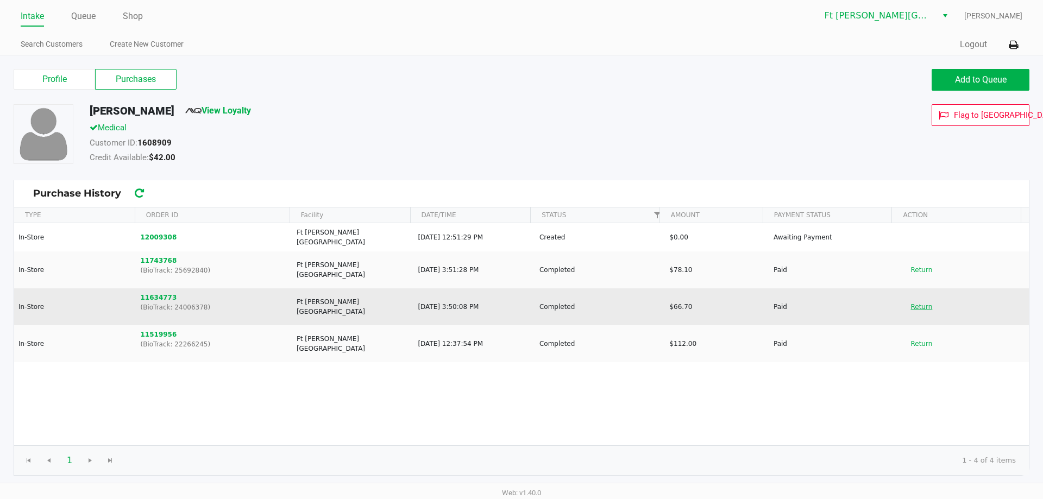
click at [909, 300] on button "Return" at bounding box center [922, 306] width 36 height 17
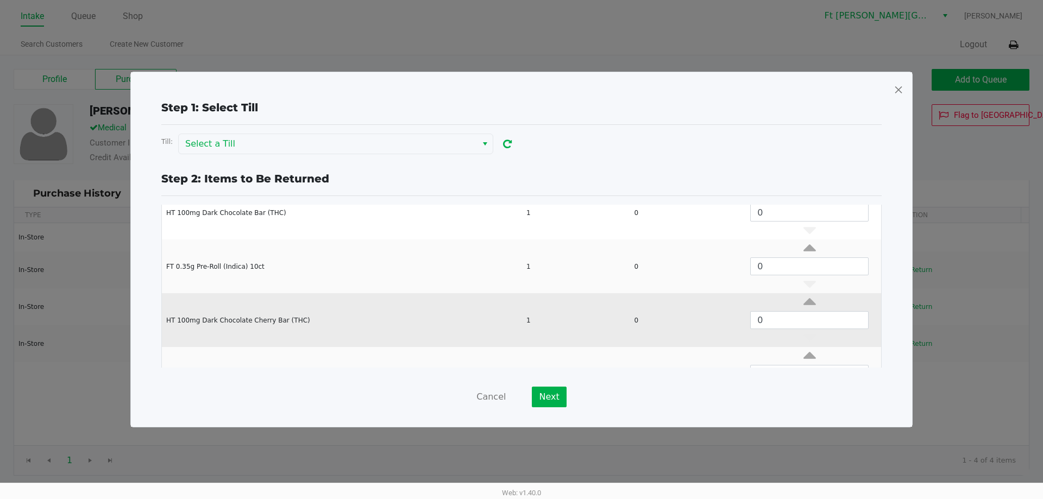
scroll to position [155, 0]
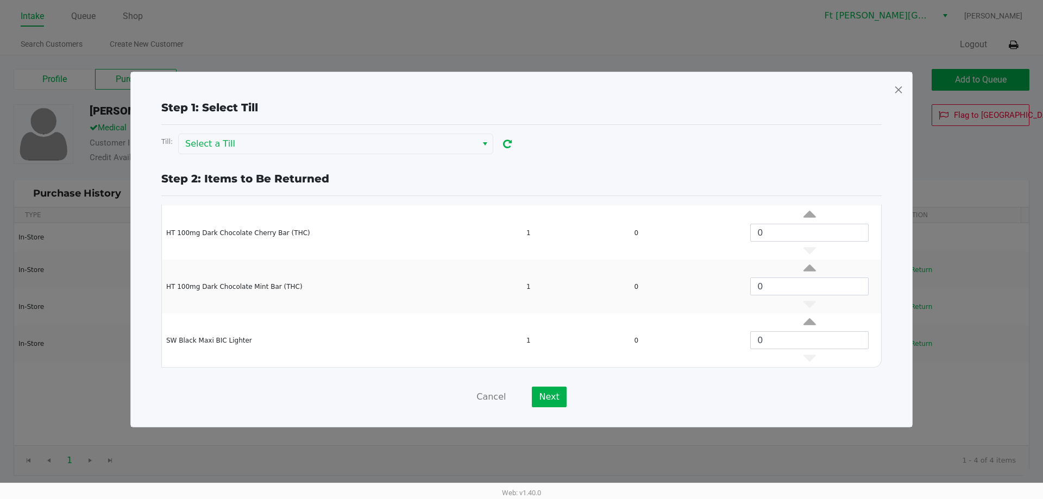
drag, startPoint x: 906, startPoint y: 83, endPoint x: 901, endPoint y: 87, distance: 6.5
click at [905, 84] on div "Step 1: Select Till Till: Select a Till Step 2: Items to Be Returned Purchase I…" at bounding box center [521, 249] width 781 height 355
click at [899, 90] on span at bounding box center [899, 89] width 10 height 17
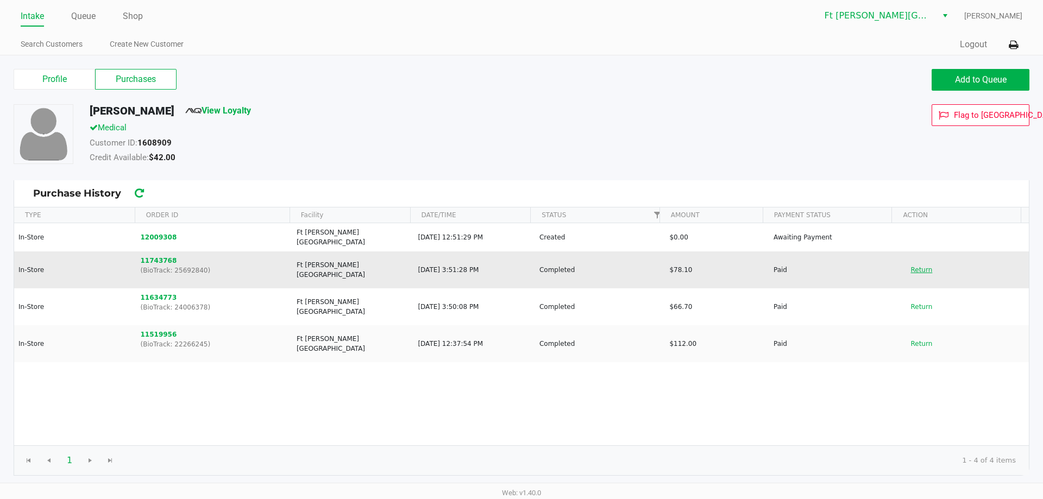
click at [911, 261] on button "Return" at bounding box center [922, 269] width 36 height 17
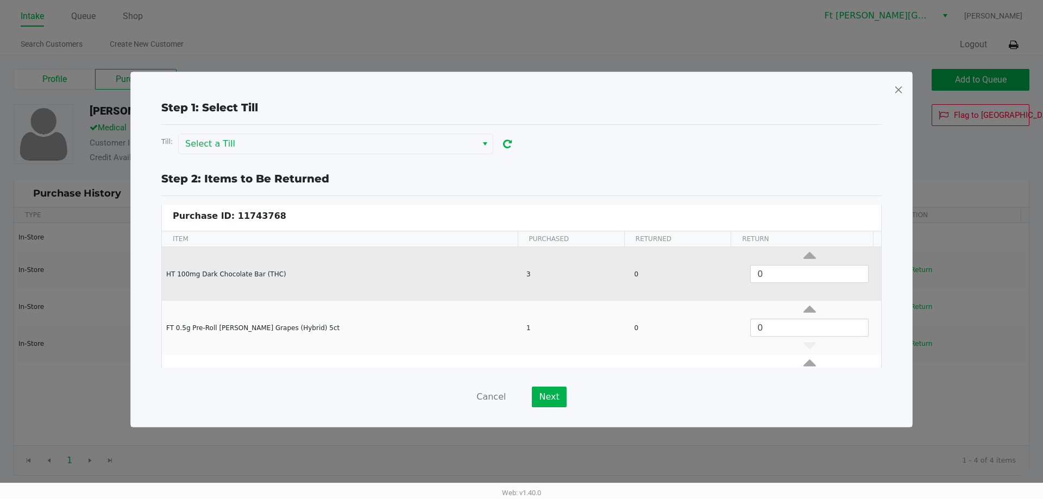
scroll to position [0, 0]
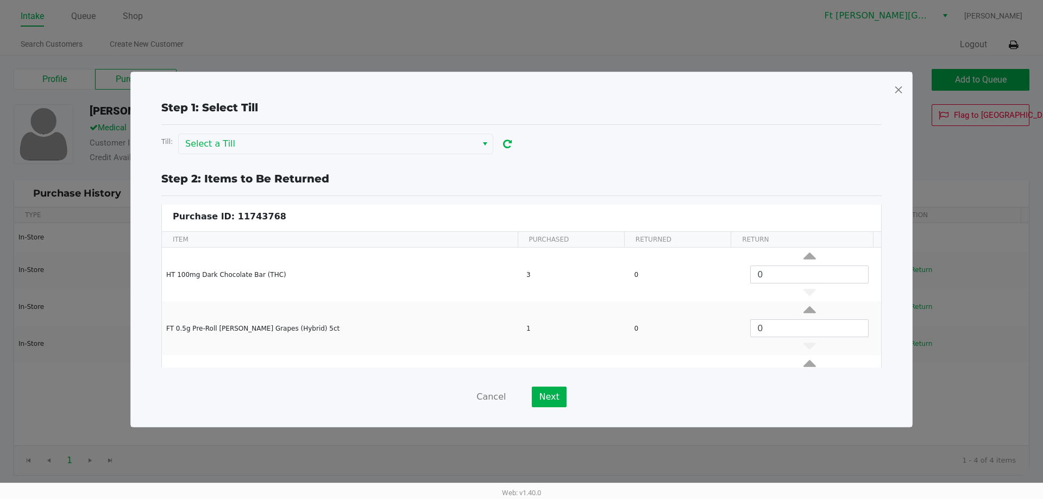
click at [899, 89] on span at bounding box center [899, 89] width 10 height 17
